Goal: Task Accomplishment & Management: Use online tool/utility

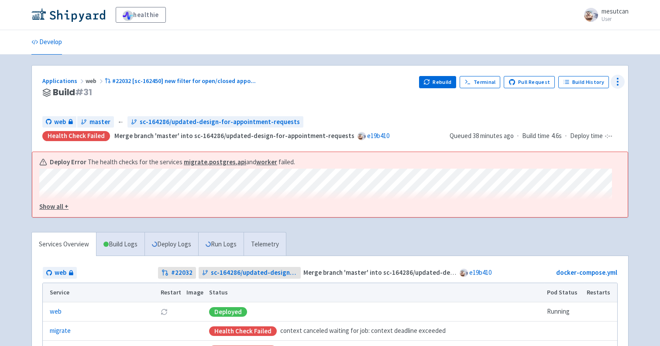
click at [610, 82] on button at bounding box center [617, 82] width 14 height 14
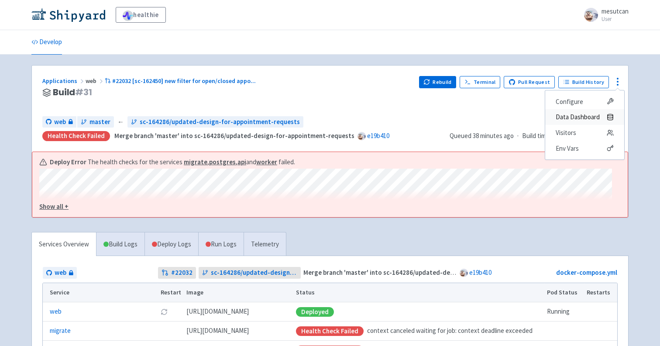
click at [585, 114] on span "Data Dashboard" at bounding box center [577, 117] width 44 height 12
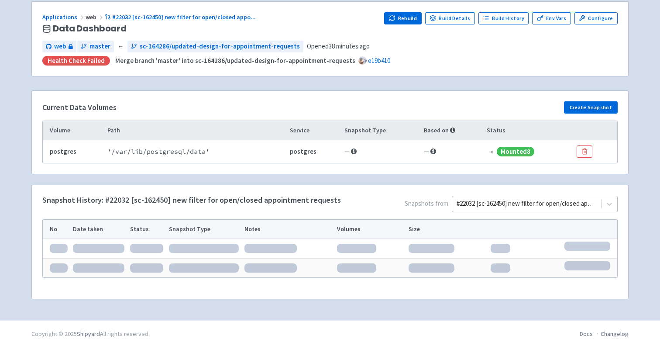
scroll to position [65, 0]
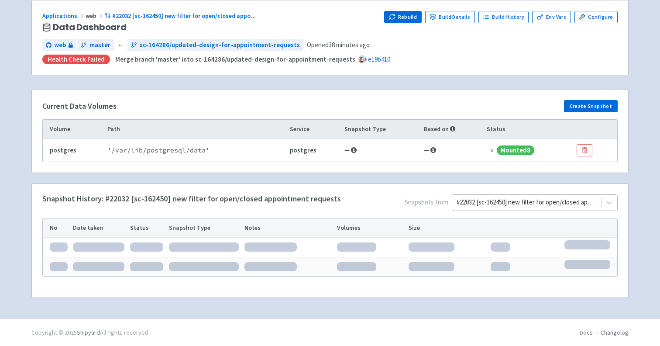
click at [545, 209] on div "#22032 [sc-162450] new filter for open/closed appointment requests" at bounding box center [526, 202] width 149 height 15
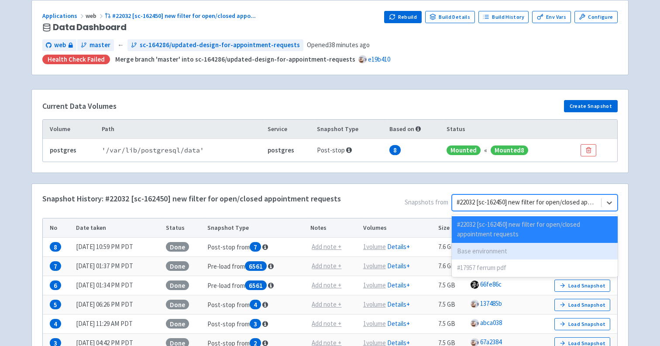
click at [526, 247] on div "Base environment" at bounding box center [535, 251] width 166 height 17
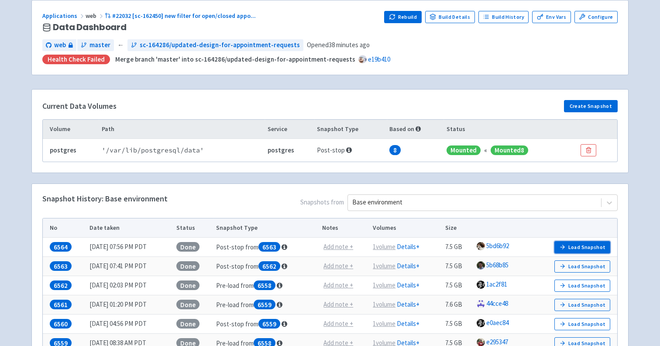
click at [581, 244] on button "Load Snapshot" at bounding box center [582, 247] width 56 height 12
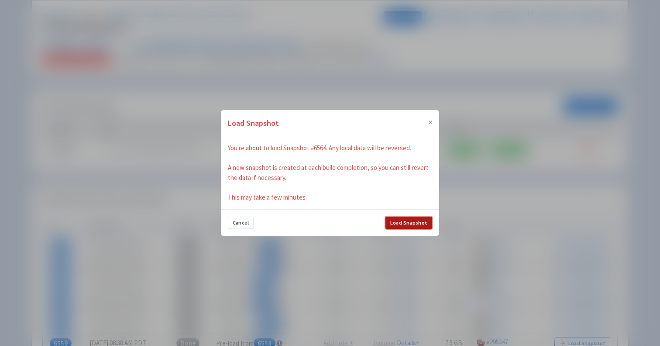
click at [403, 224] on button "Load Snapshot" at bounding box center [408, 222] width 47 height 12
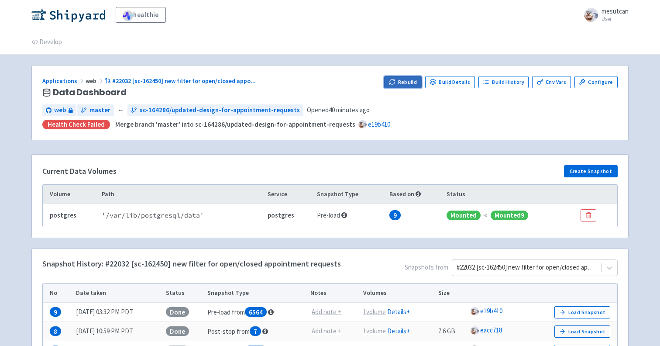
click at [399, 84] on button "Rebuild" at bounding box center [403, 82] width 38 height 12
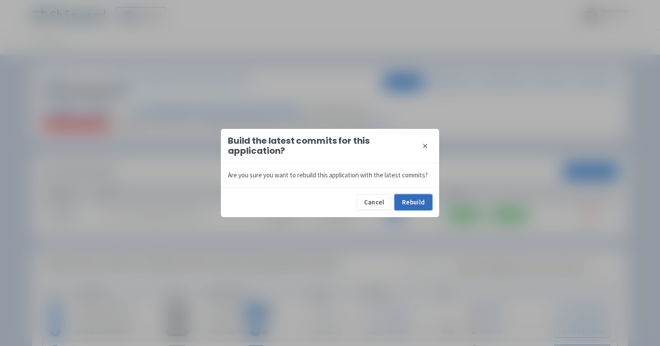
click at [418, 196] on button "Rebuild" at bounding box center [413, 202] width 38 height 16
